Goal: Check status: Check status

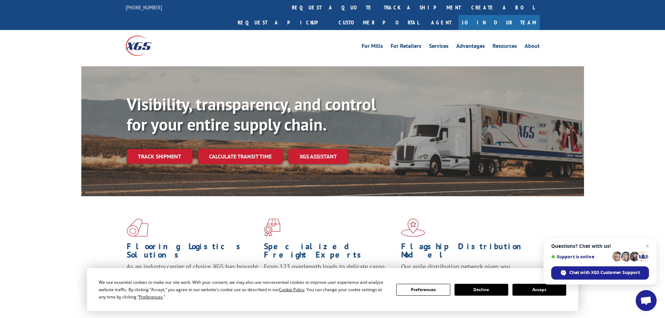
click at [541, 288] on button "Accept" at bounding box center [539, 290] width 54 height 12
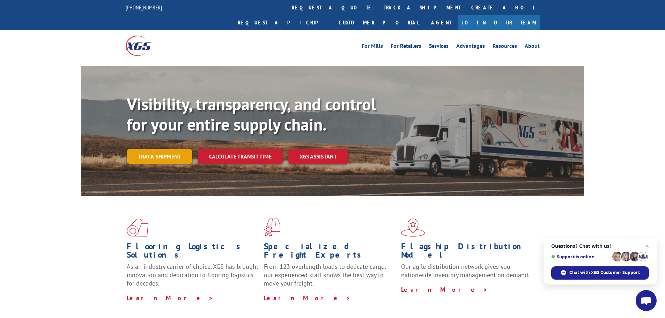
click at [163, 149] on link "Track shipment" at bounding box center [160, 156] width 66 height 15
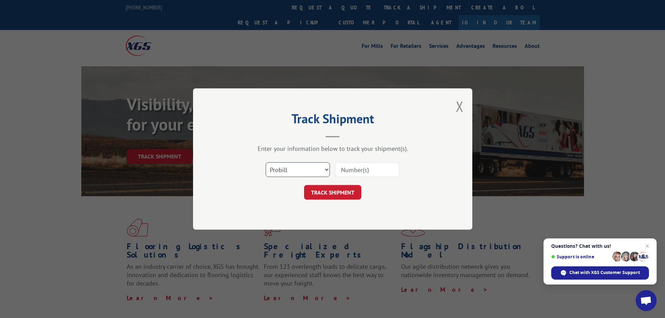
click at [285, 170] on select "Select category... Probill BOL PO" at bounding box center [298, 169] width 64 height 15
select select "bol"
click at [266, 162] on select "Select category... Probill BOL PO" at bounding box center [298, 169] width 64 height 15
click at [350, 168] on input at bounding box center [367, 169] width 64 height 15
paste input "5313675"
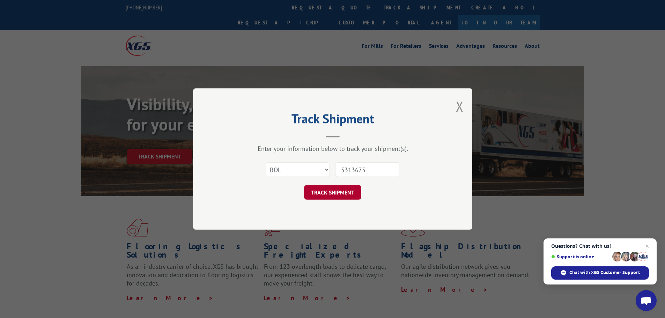
type input "5313675"
click at [336, 194] on button "TRACK SHIPMENT" at bounding box center [332, 192] width 57 height 15
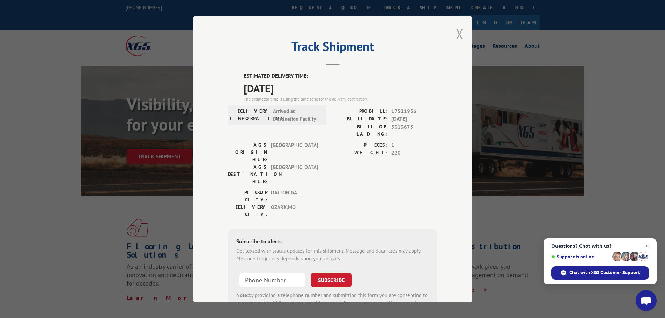
click at [456, 34] on button "Close modal" at bounding box center [460, 34] width 8 height 18
